Goal: Information Seeking & Learning: Learn about a topic

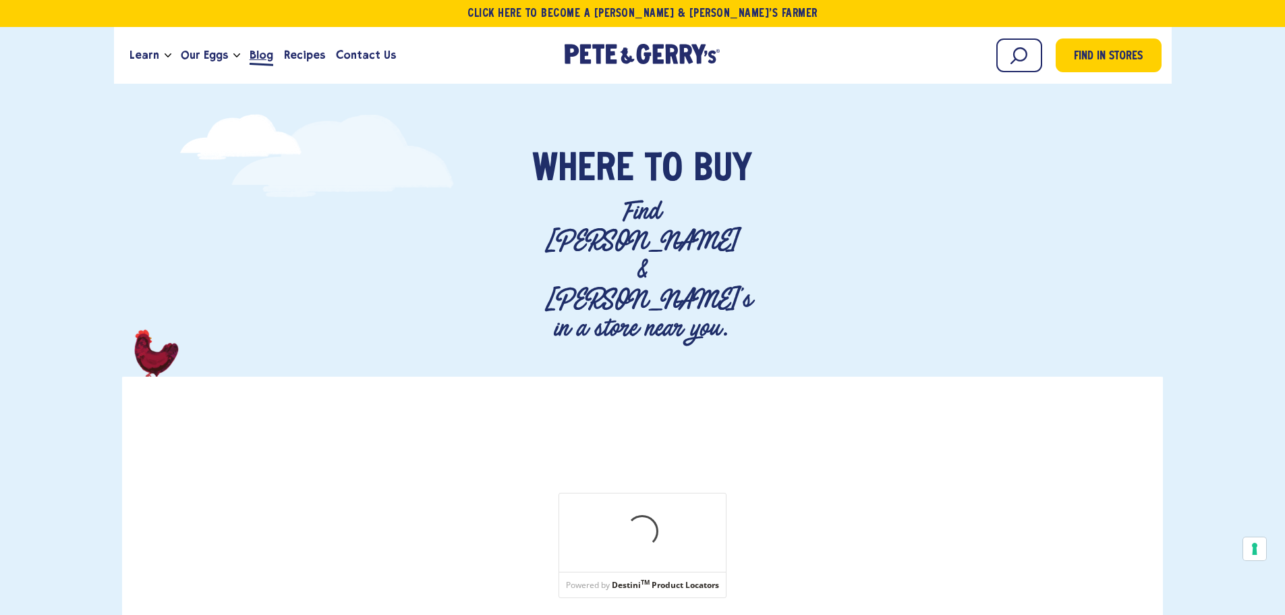
click at [262, 53] on span "Blog" at bounding box center [262, 55] width 24 height 17
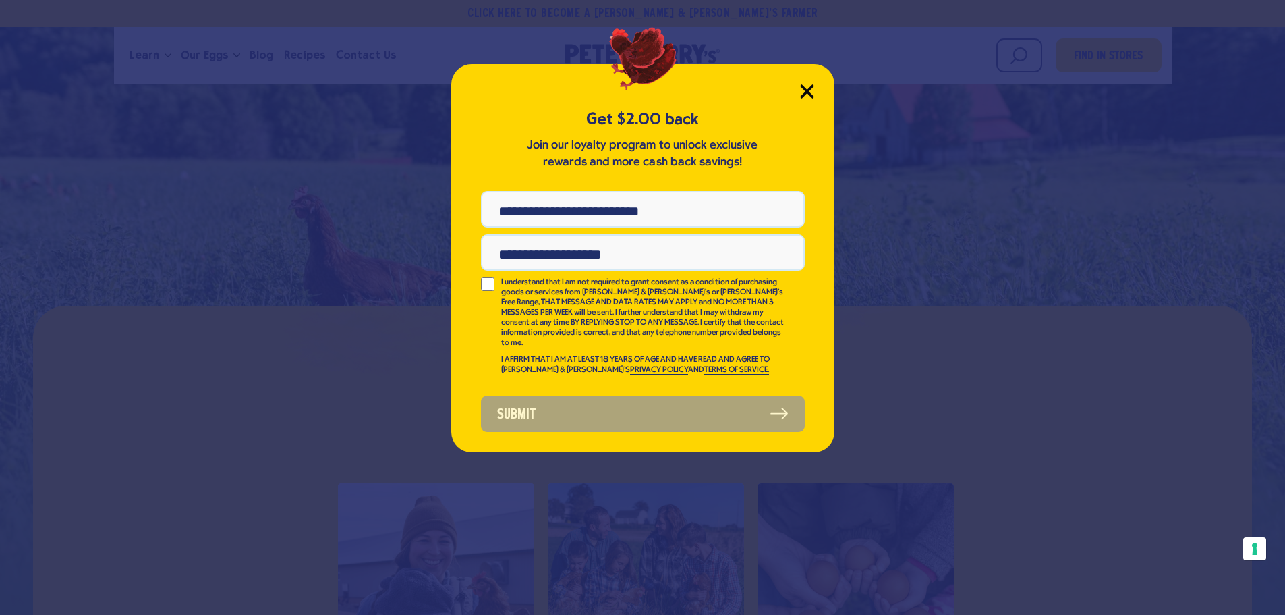
click at [805, 95] on icon "Close Modal" at bounding box center [807, 91] width 12 height 12
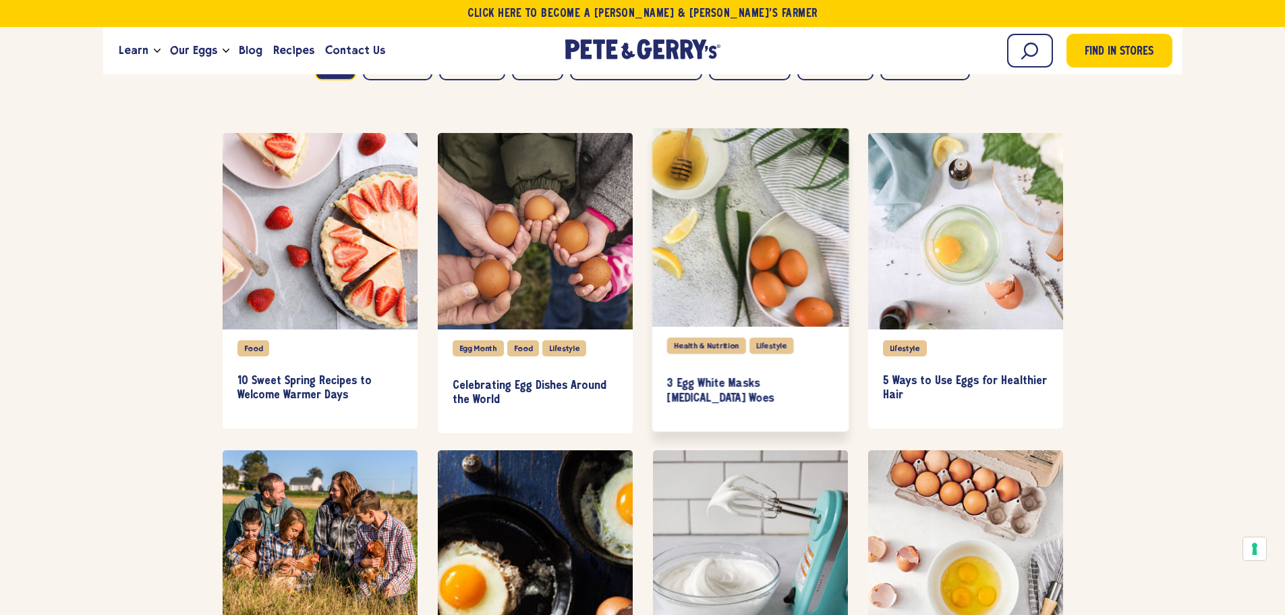
scroll to position [945, 0]
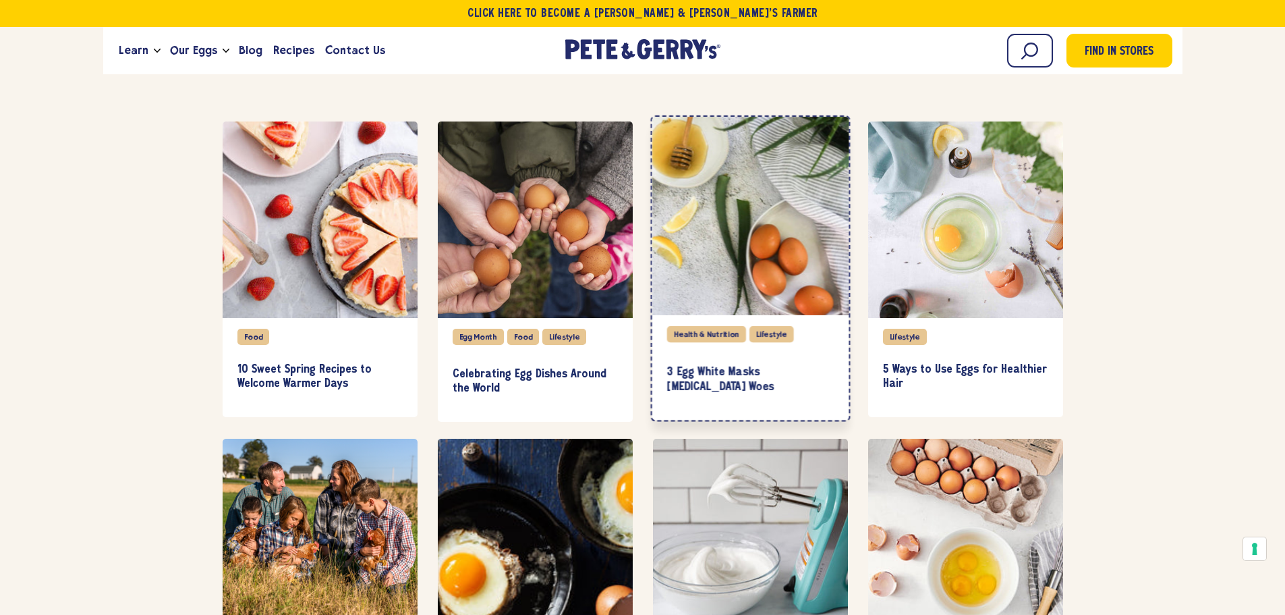
drag, startPoint x: 662, startPoint y: 372, endPoint x: 785, endPoint y: 392, distance: 124.5
click at [754, 391] on div "Health & Nutrition Lifestyle 3 Egg White Masks [MEDICAL_DATA] Woes" at bounding box center [750, 367] width 197 height 105
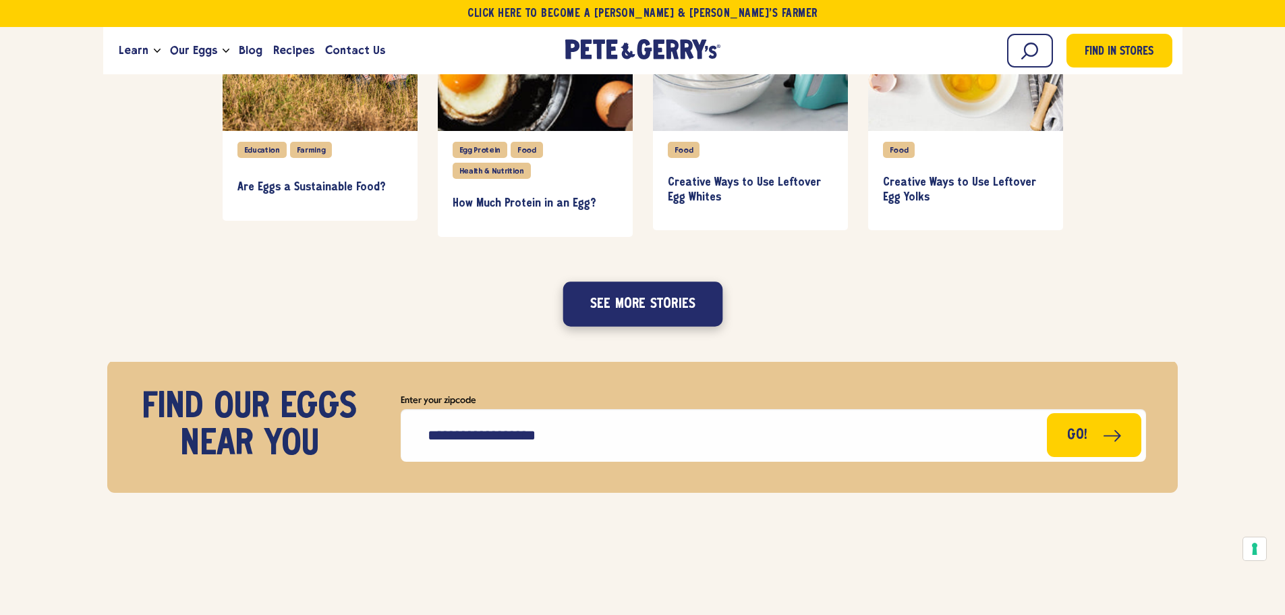
click at [633, 308] on button "See more stories" at bounding box center [643, 304] width 160 height 45
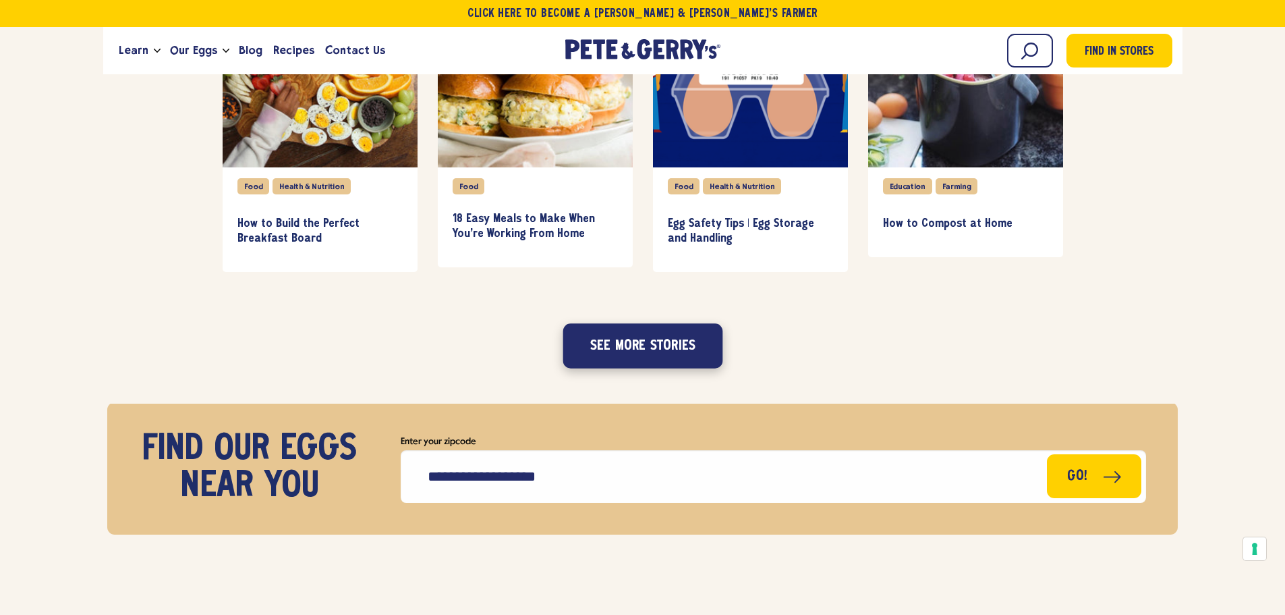
click at [676, 345] on button "See more stories" at bounding box center [643, 345] width 160 height 45
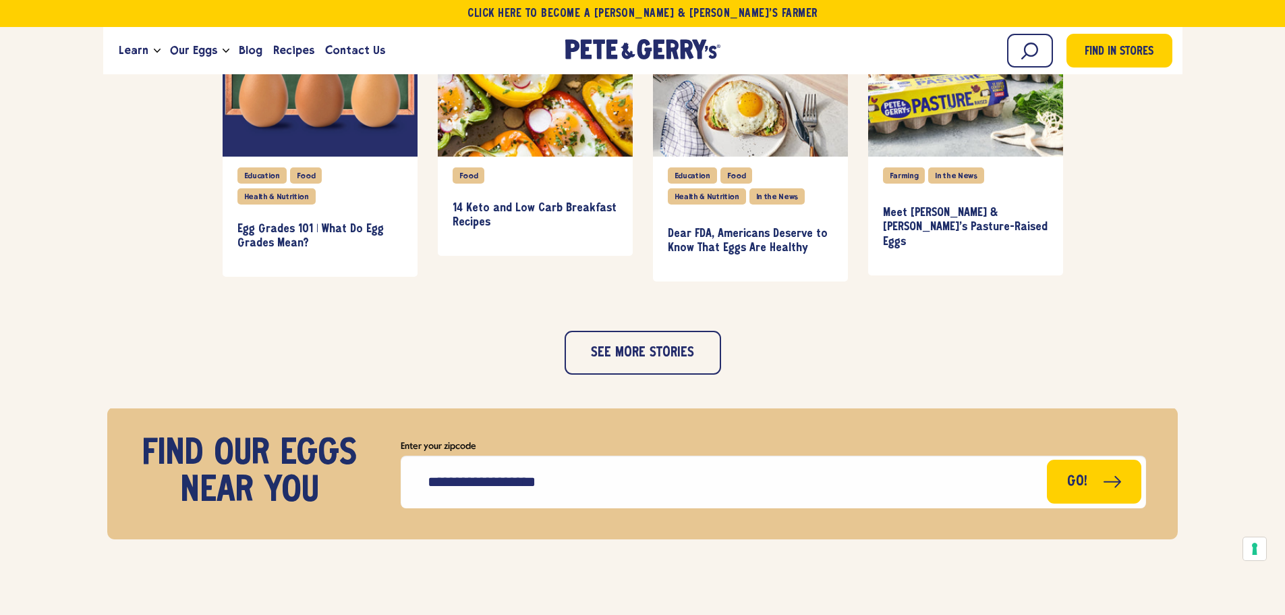
scroll to position [2563, 0]
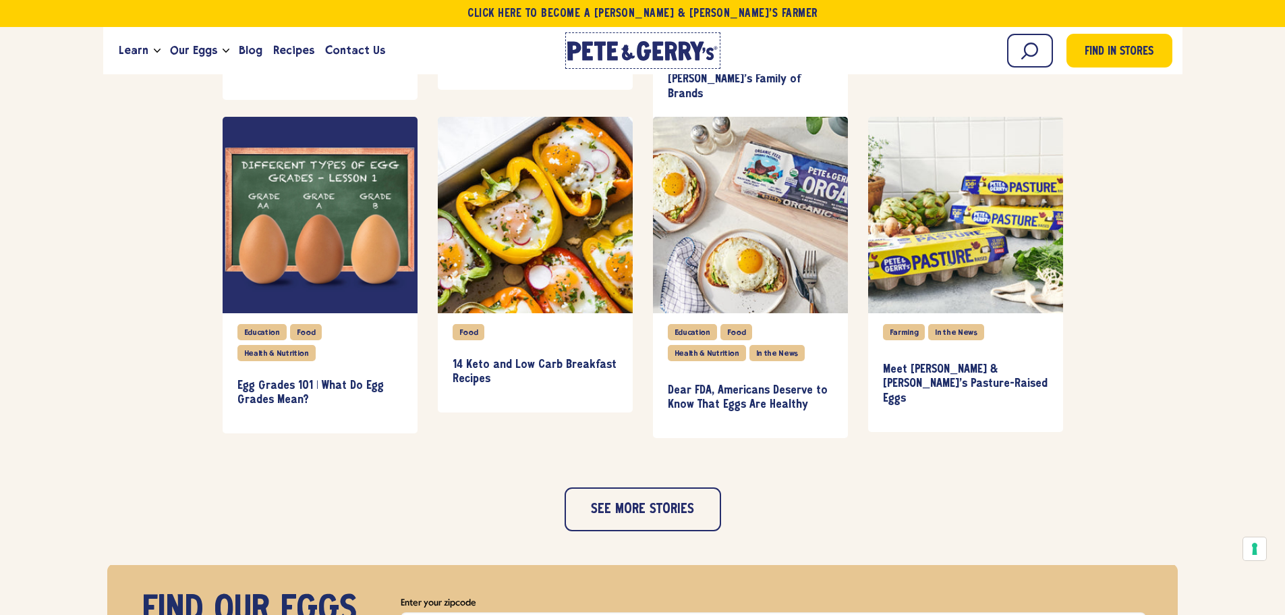
click at [658, 53] on icon "[PERSON_NAME] & [PERSON_NAME]'s Homepage" at bounding box center [642, 51] width 151 height 20
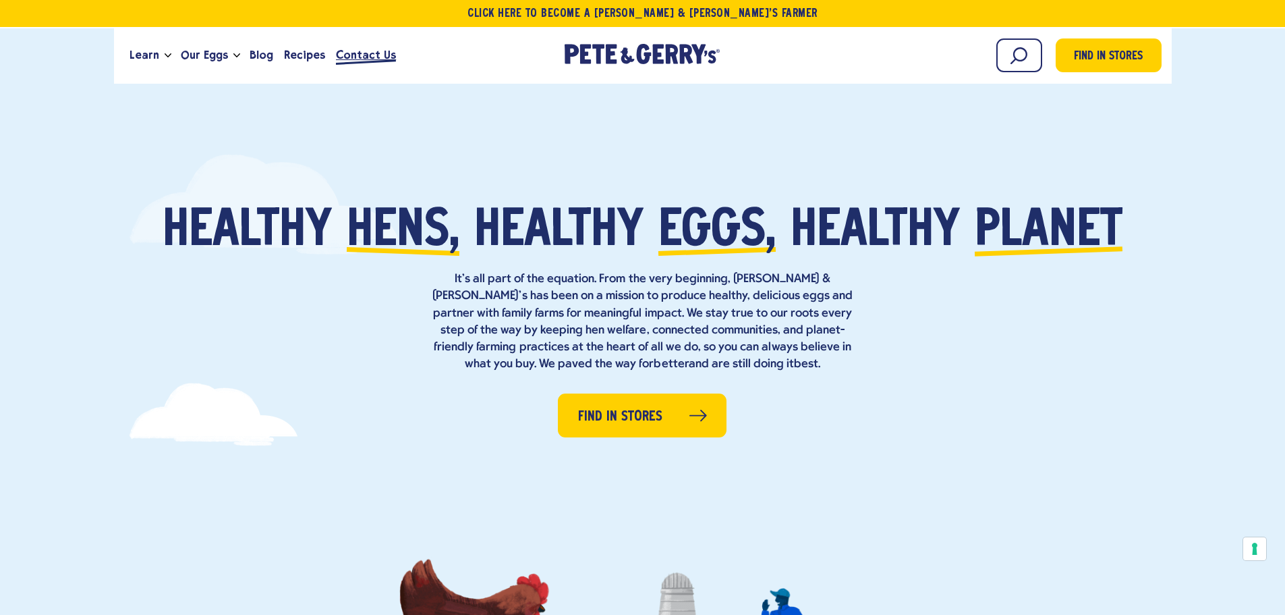
click at [352, 56] on span "Contact Us" at bounding box center [366, 55] width 60 height 17
click at [350, 57] on span "Contact Us" at bounding box center [366, 55] width 60 height 17
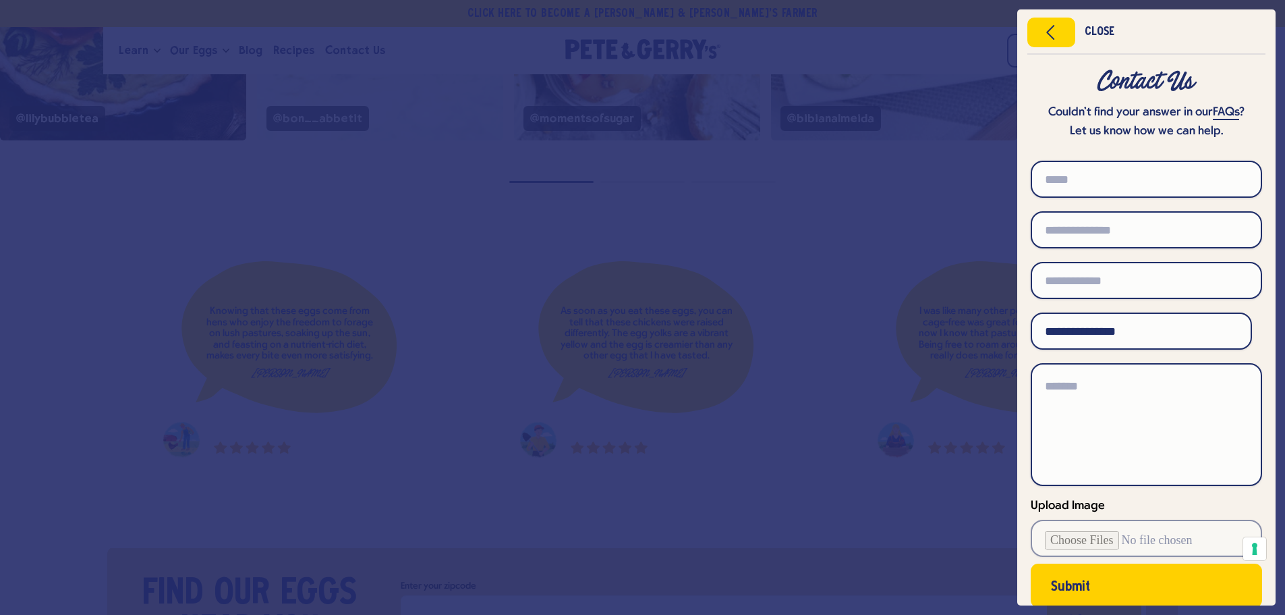
scroll to position [4858, 0]
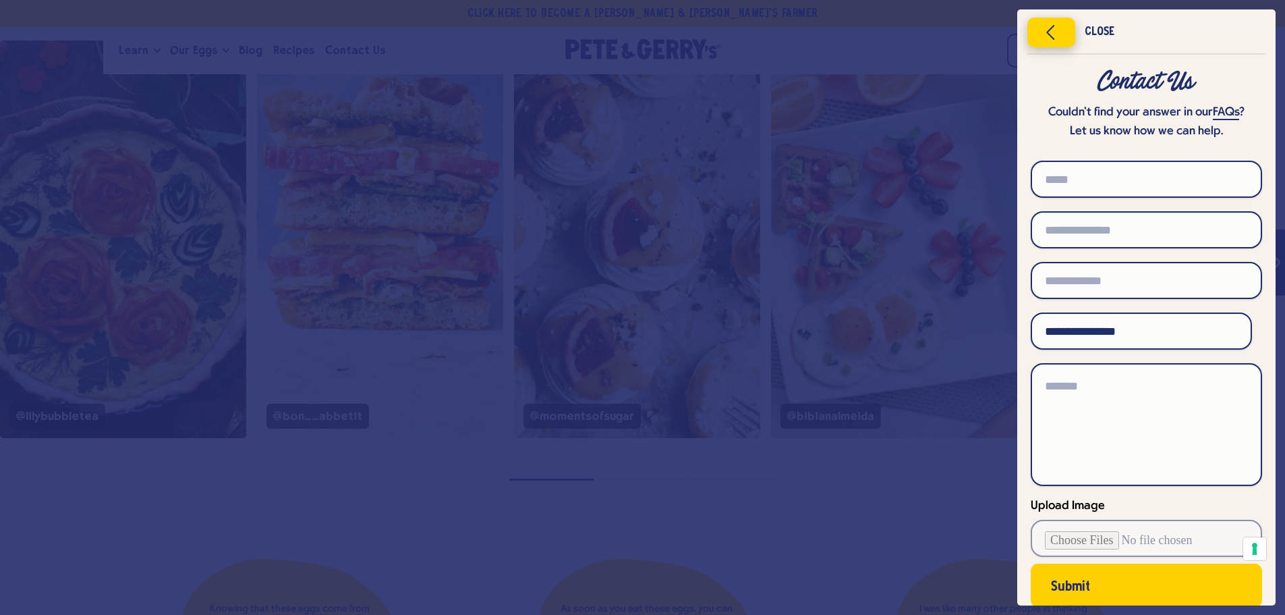
click at [1052, 29] on icon "Close menu" at bounding box center [1051, 32] width 34 height 20
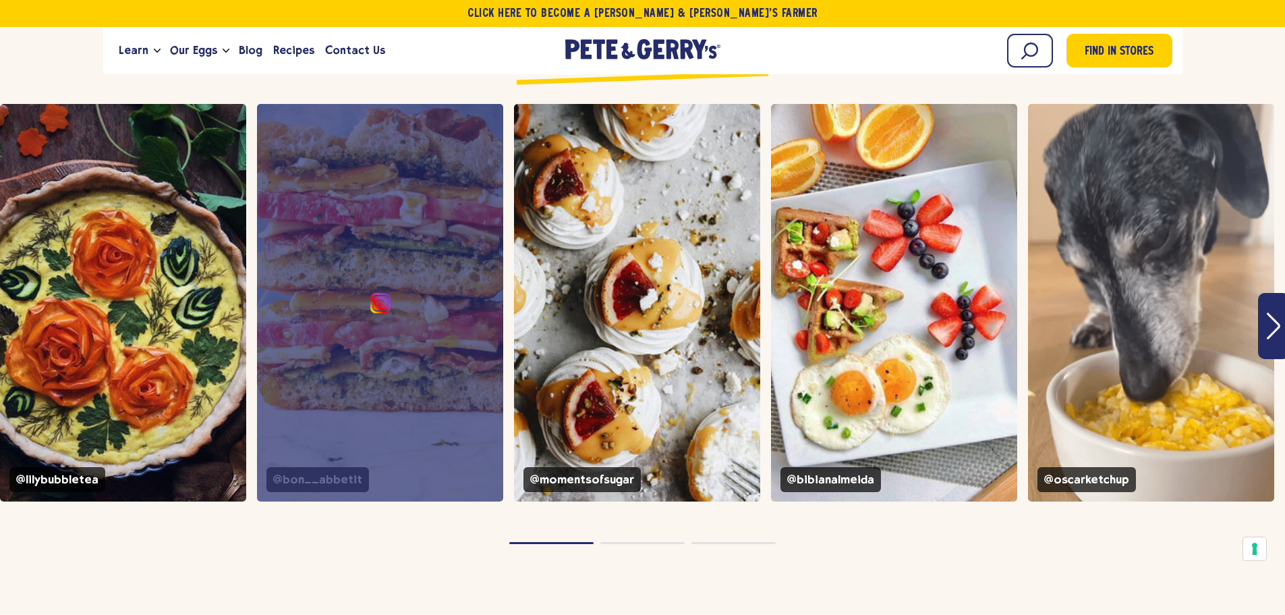
scroll to position [4520, 0]
